Goal: Information Seeking & Learning: Stay updated

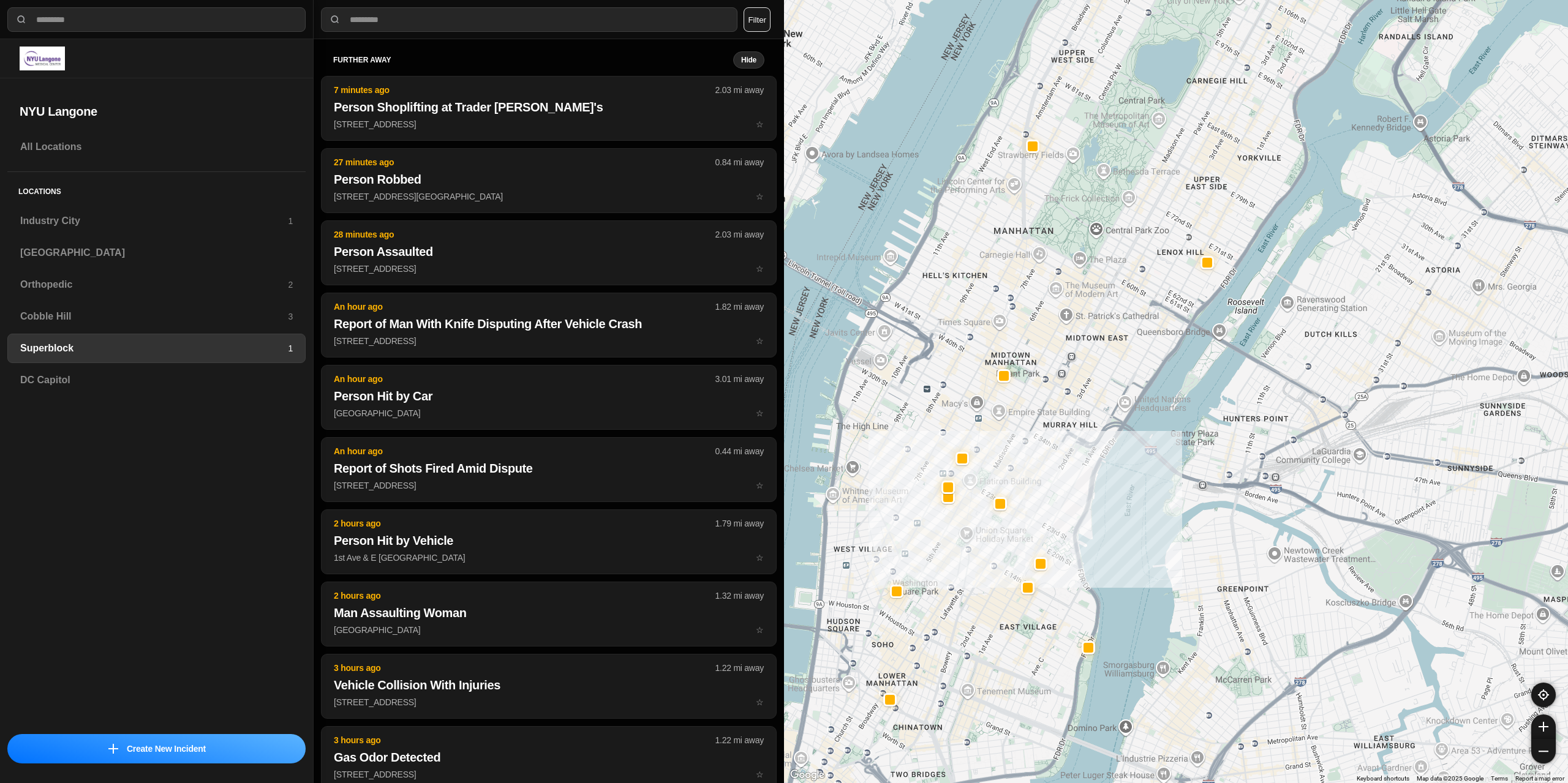
select select "*"
click at [105, 259] on h3 "[GEOGRAPHIC_DATA]" at bounding box center [156, 253] width 272 height 15
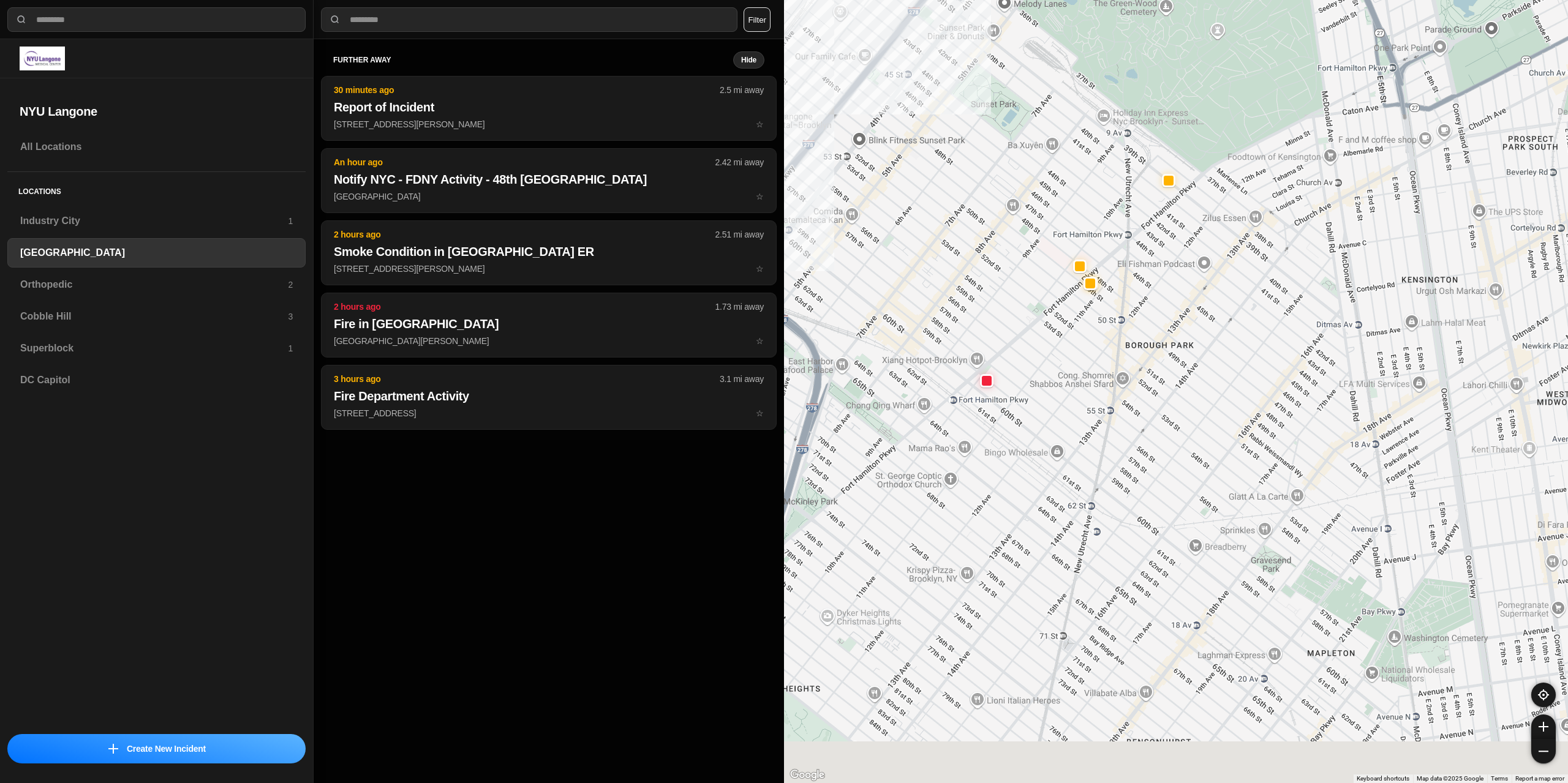
drag, startPoint x: 1146, startPoint y: 425, endPoint x: 1087, endPoint y: 289, distance: 148.2
click at [1047, 284] on div "421 people" at bounding box center [1176, 391] width 784 height 783
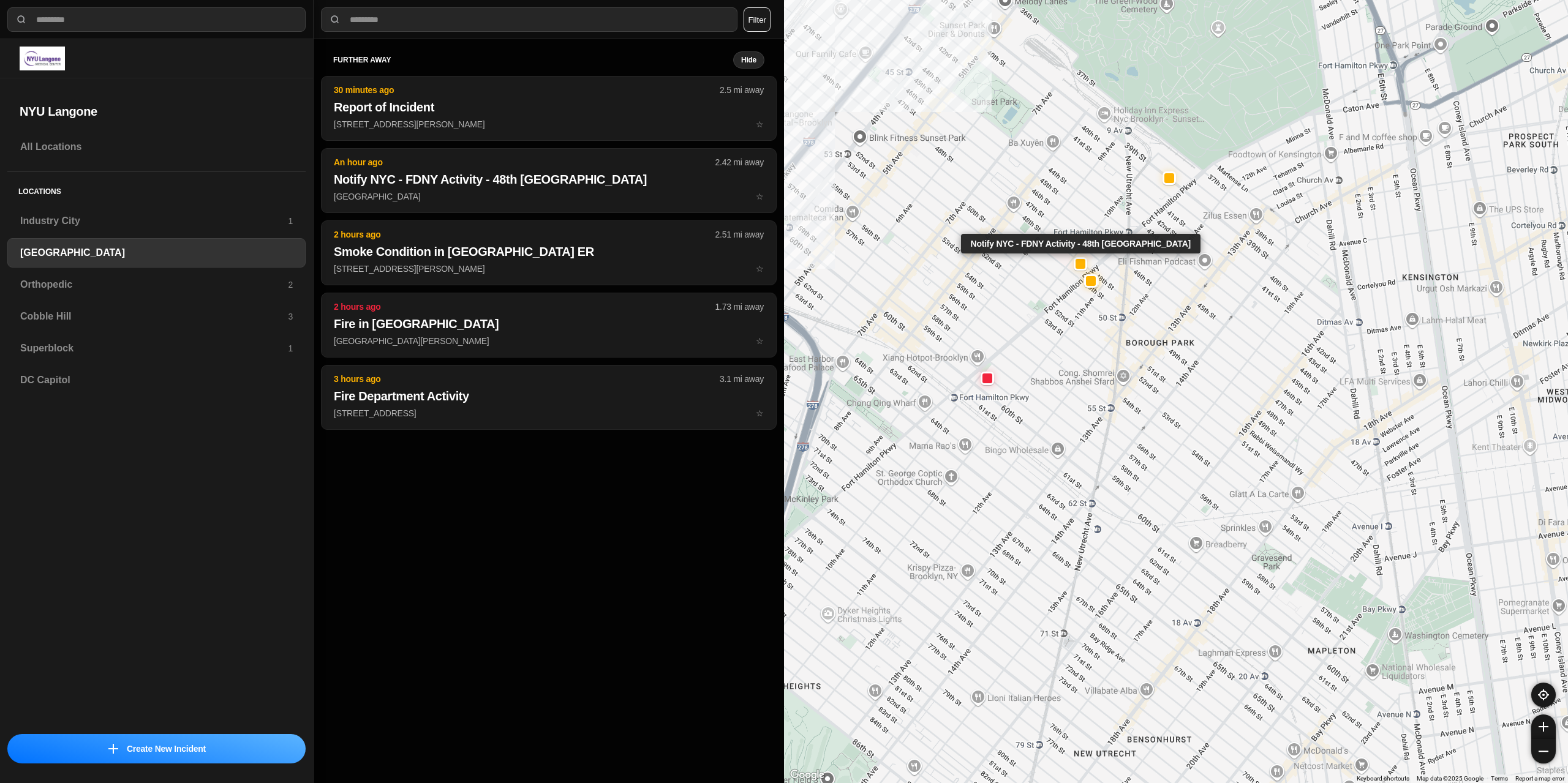
click at [1074, 262] on div at bounding box center [1080, 263] width 13 height 13
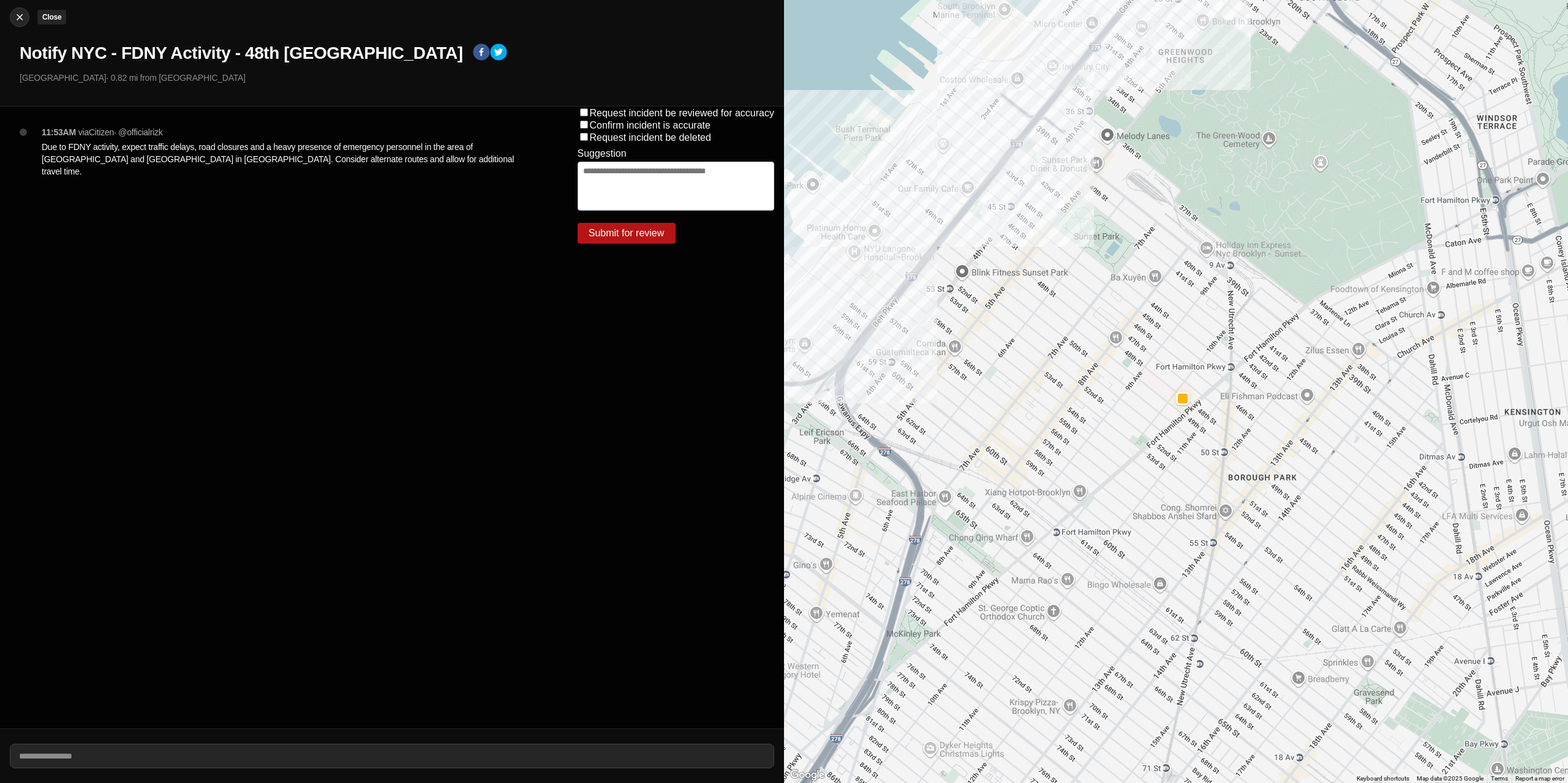
click at [18, 17] on img at bounding box center [19, 17] width 12 height 12
select select "*"
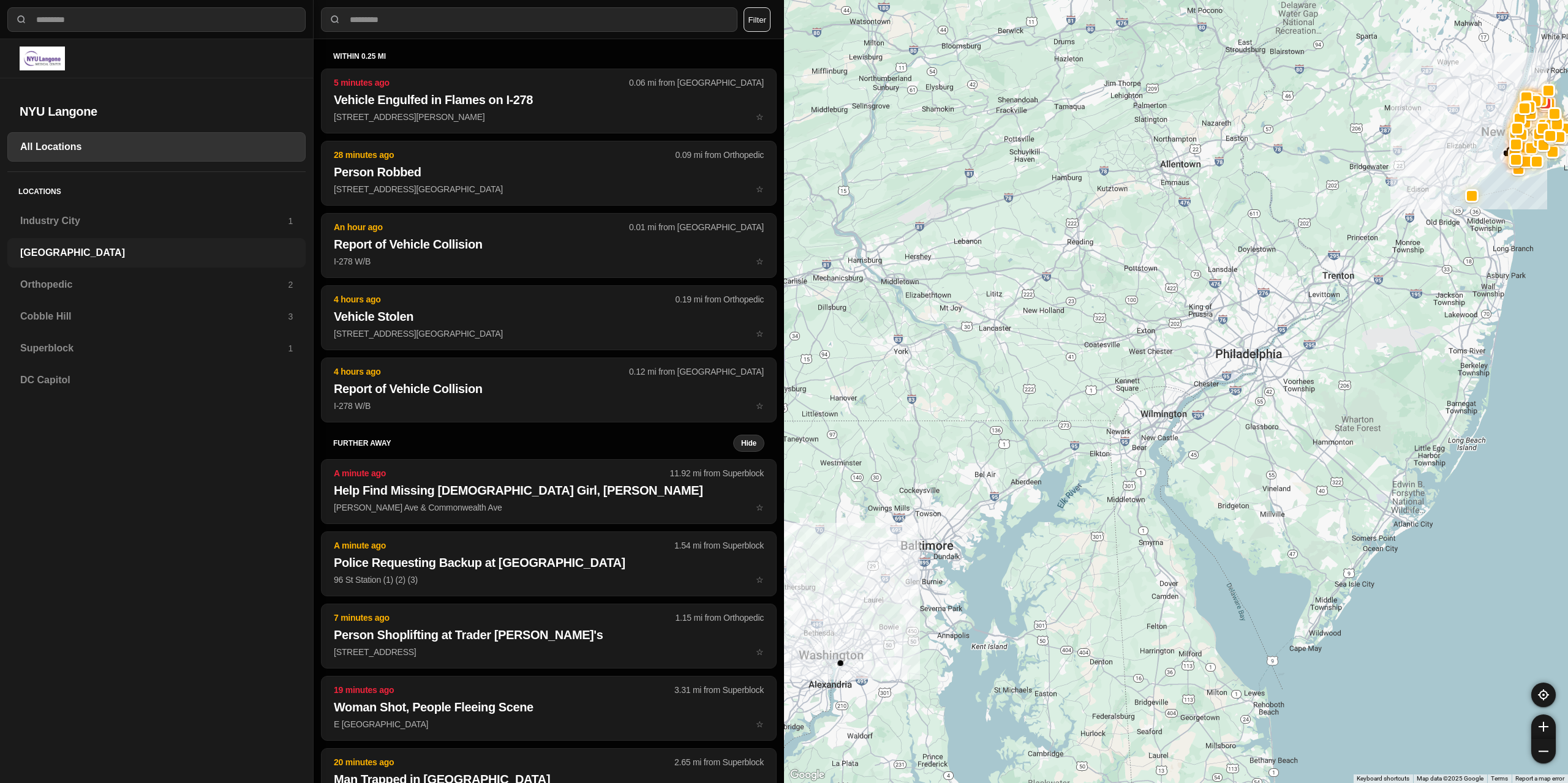
click at [85, 255] on h3 "[GEOGRAPHIC_DATA]" at bounding box center [156, 253] width 272 height 15
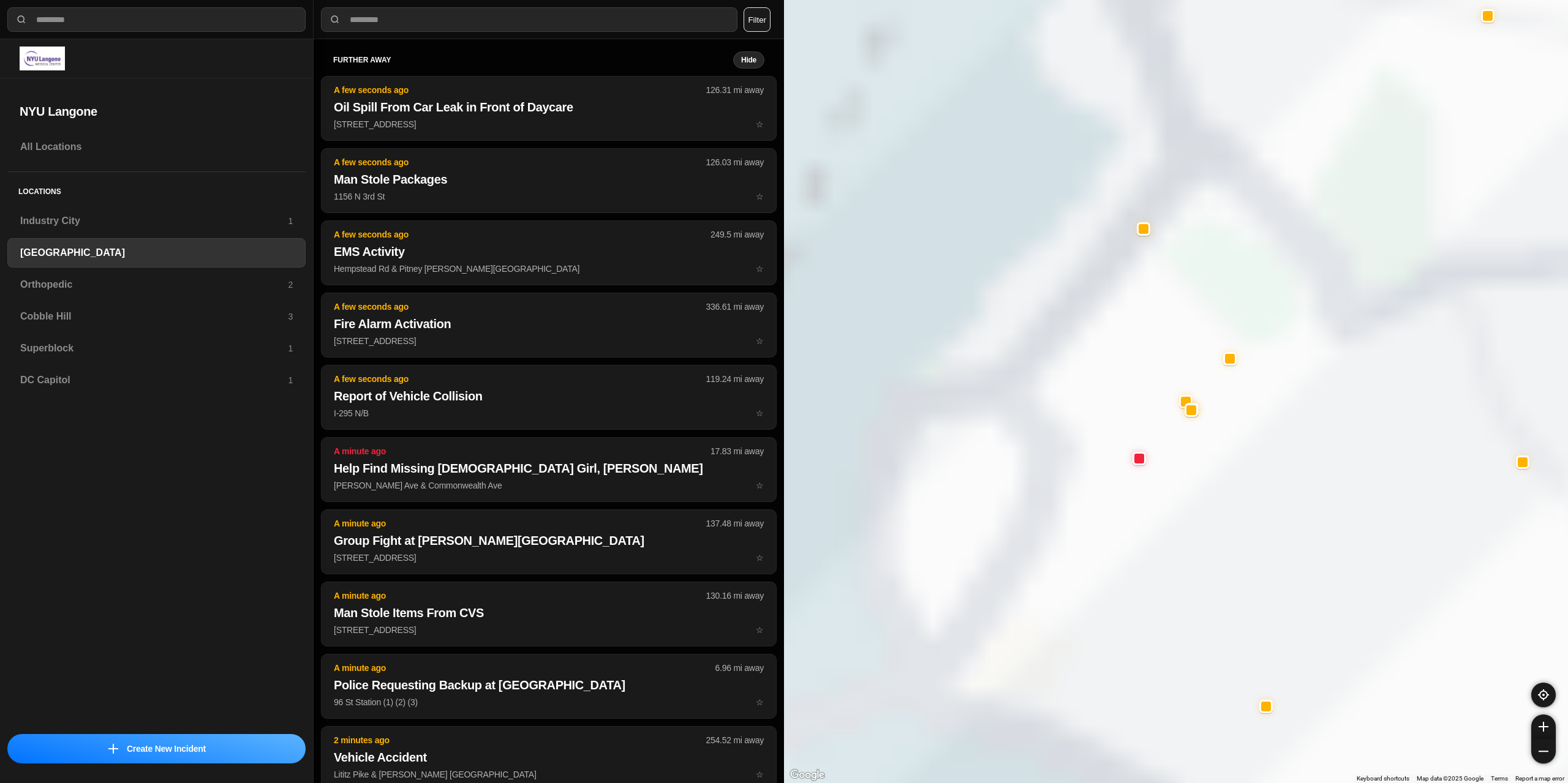
click at [65, 251] on h3 "[GEOGRAPHIC_DATA]" at bounding box center [156, 253] width 272 height 15
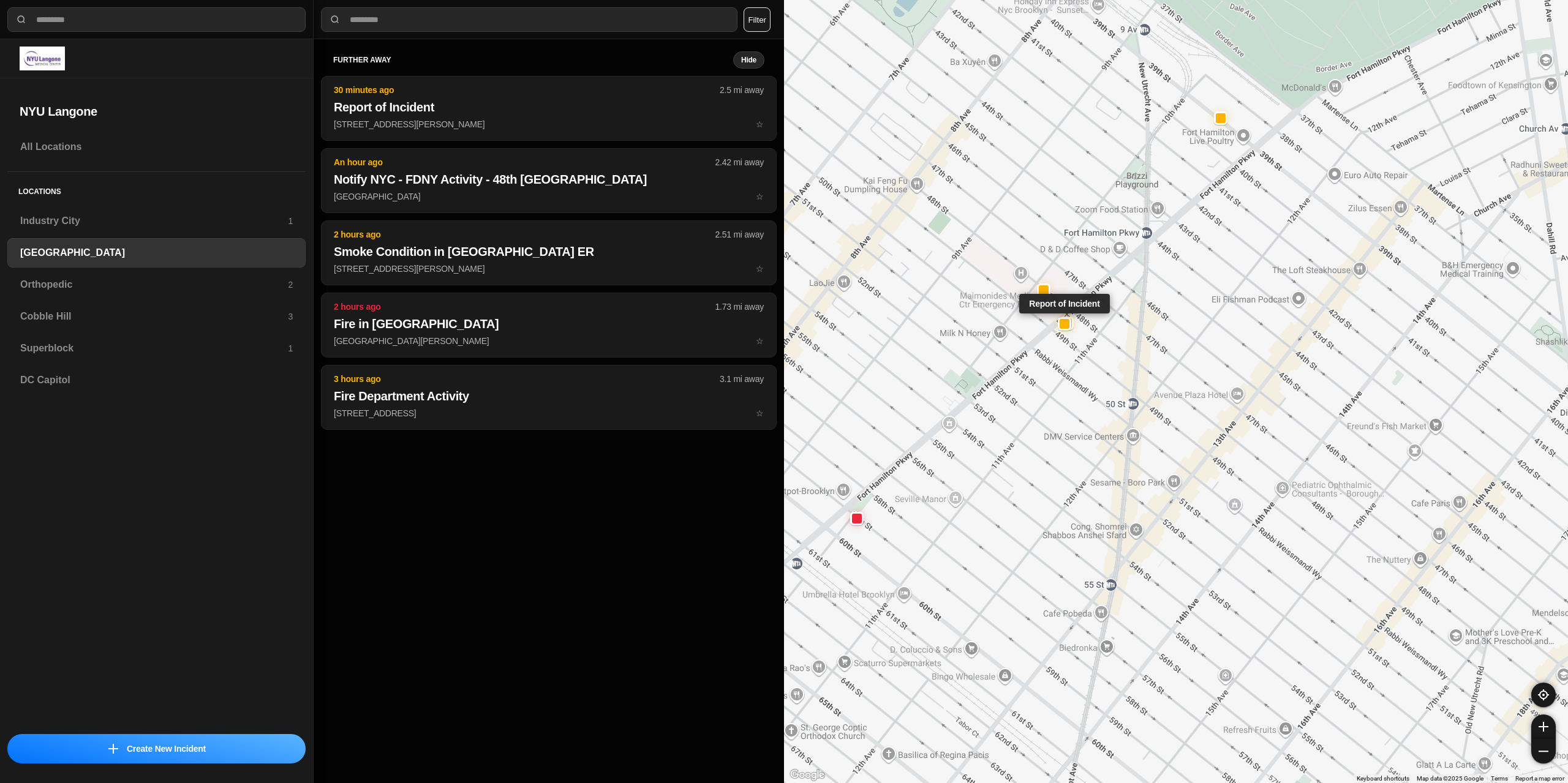
click at [1064, 327] on div at bounding box center [1064, 324] width 10 height 10
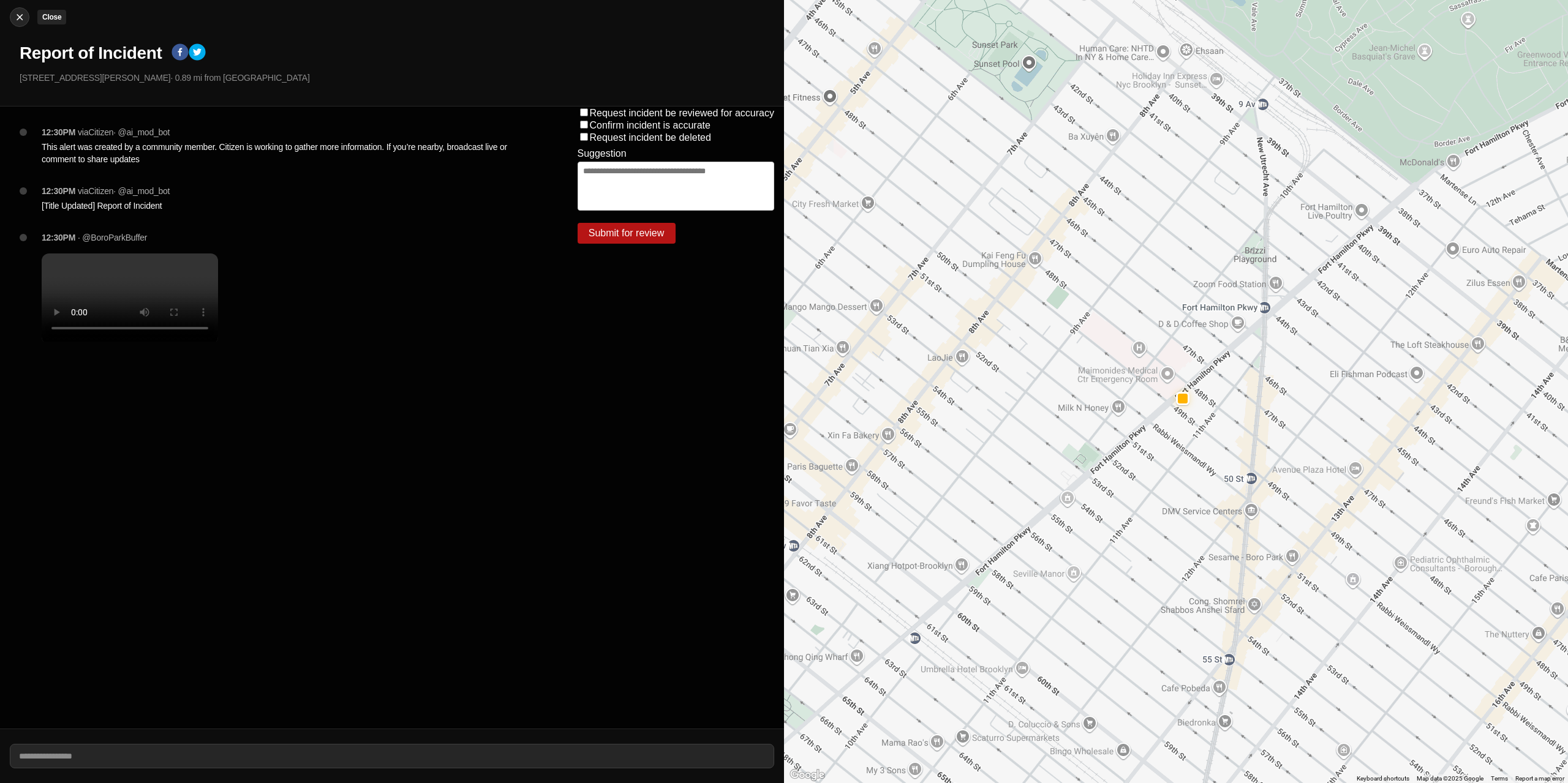
click at [22, 19] on img at bounding box center [19, 17] width 12 height 12
select select "*"
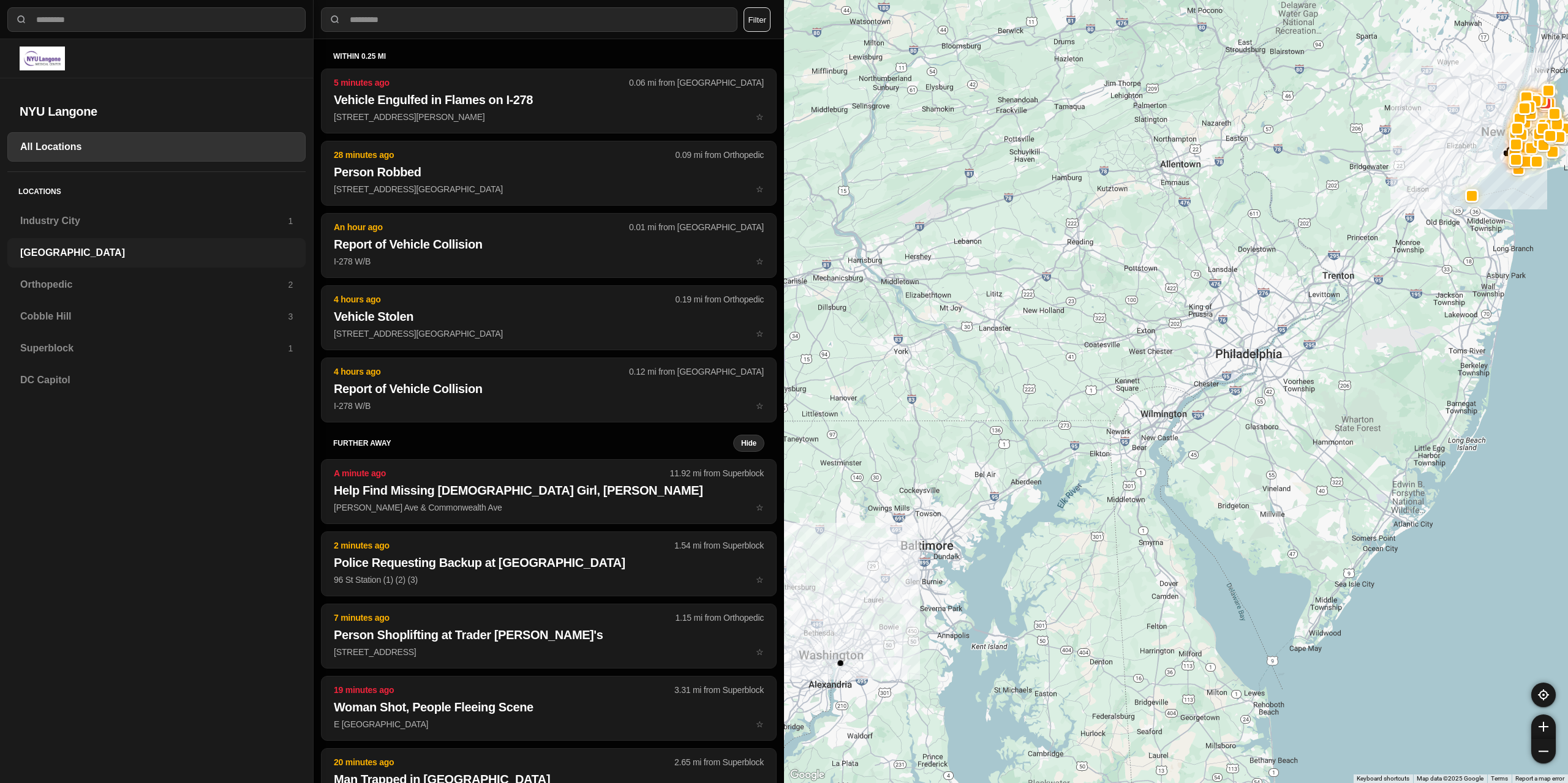
click at [88, 254] on h3 "[GEOGRAPHIC_DATA]" at bounding box center [156, 253] width 272 height 15
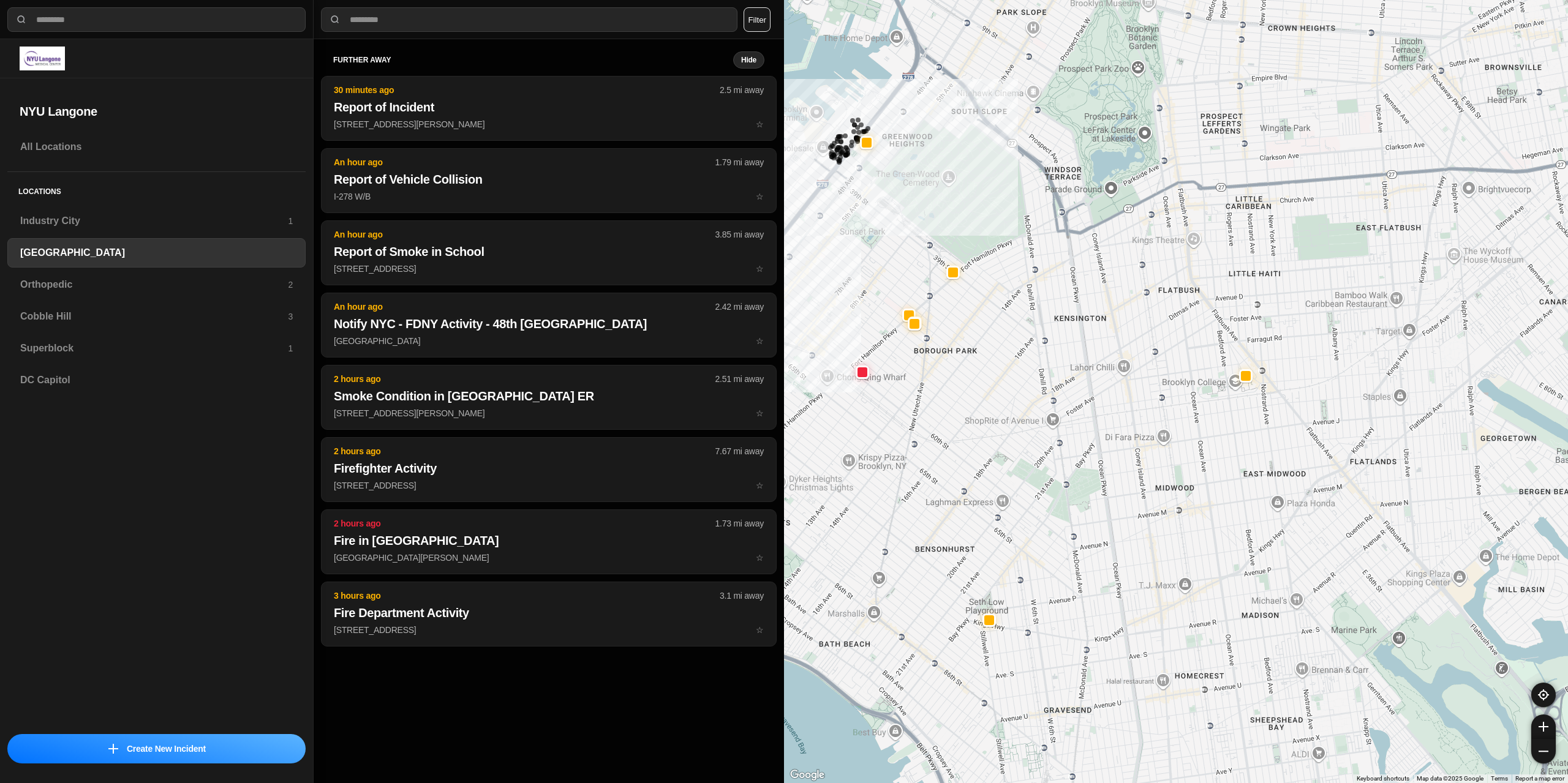
drag, startPoint x: 1109, startPoint y: 458, endPoint x: 806, endPoint y: 395, distance: 309.5
click at [806, 394] on div "421 people" at bounding box center [1176, 391] width 784 height 783
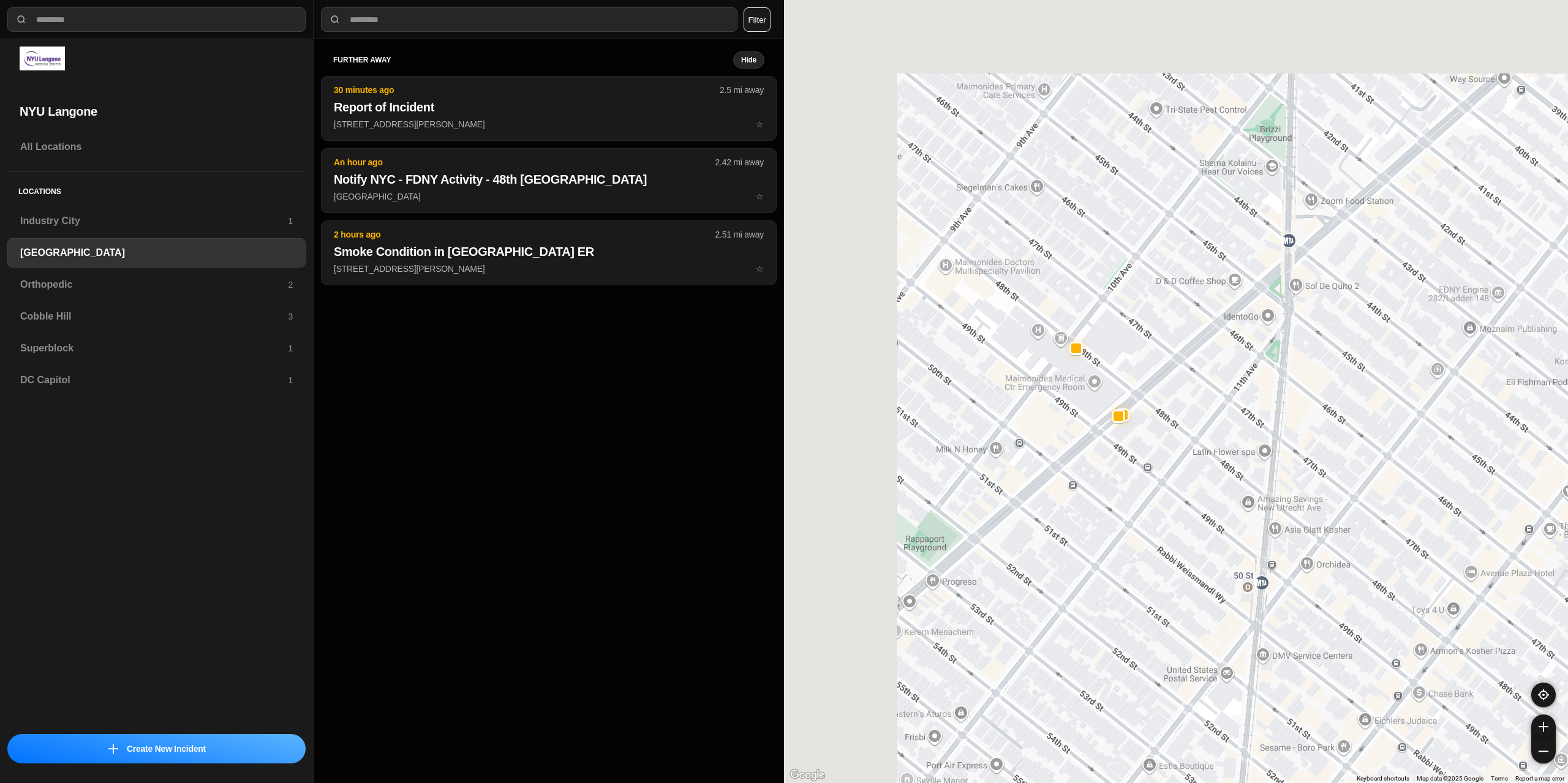
drag, startPoint x: 1108, startPoint y: 446, endPoint x: 1113, endPoint y: 456, distance: 11.2
click at [1113, 458] on div "421 people" at bounding box center [1176, 391] width 784 height 783
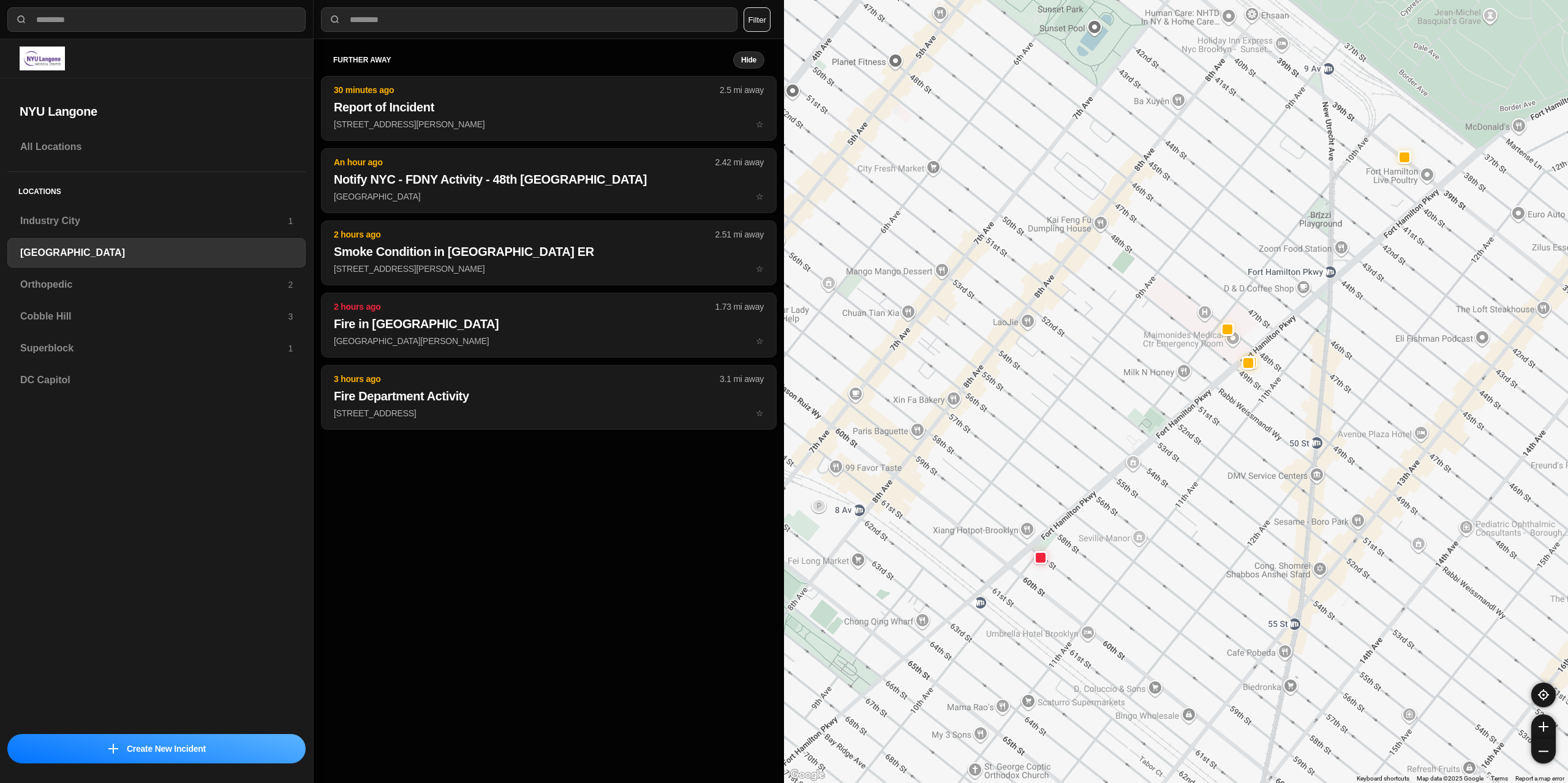
drag, startPoint x: 953, startPoint y: 590, endPoint x: 1101, endPoint y: 560, distance: 151.0
click at [1109, 559] on div "421 people" at bounding box center [1176, 391] width 784 height 783
